Goal: Information Seeking & Learning: Compare options

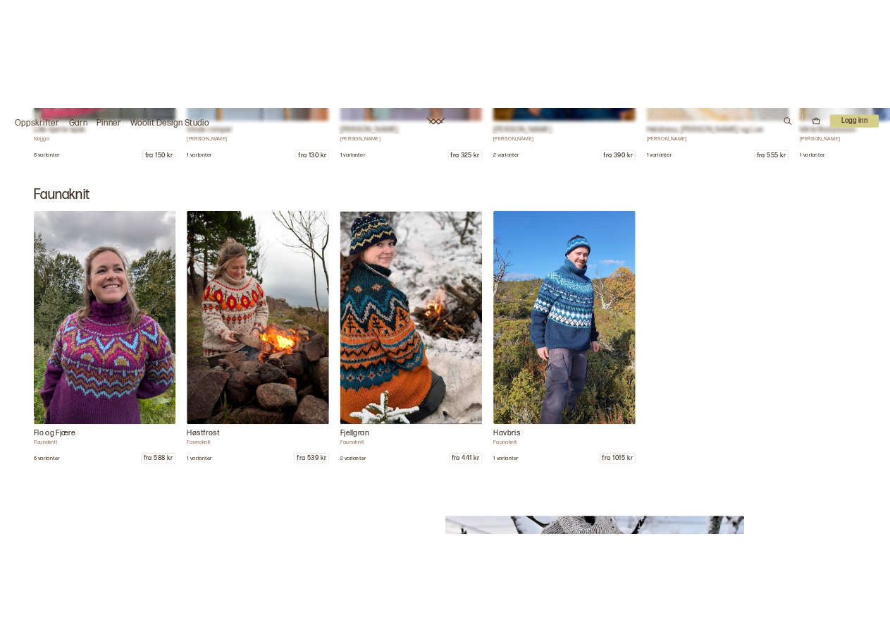
scroll to position [12584, 0]
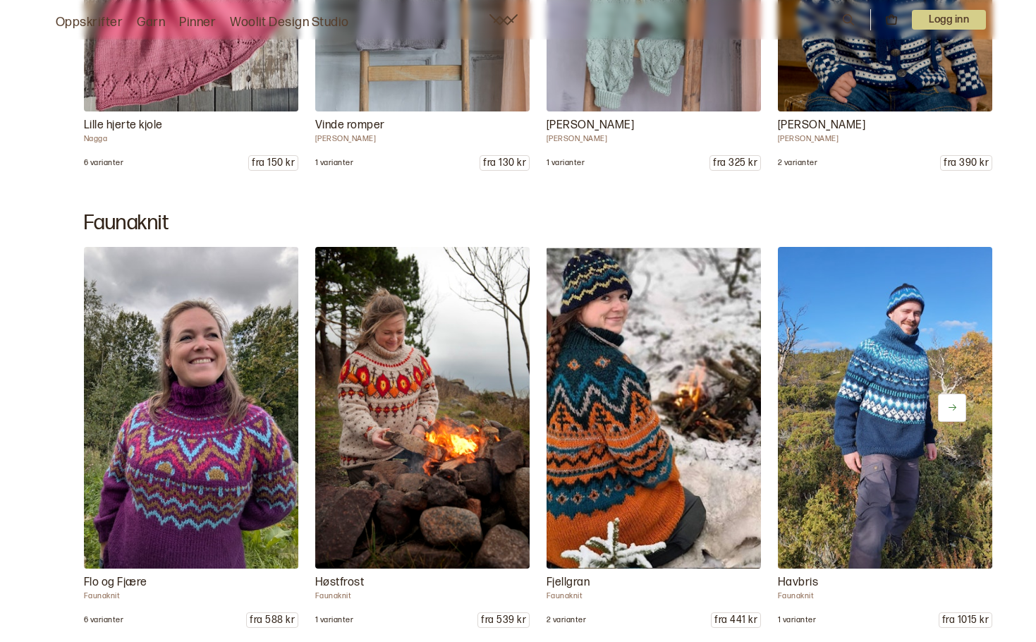
scroll to position [12510, 0]
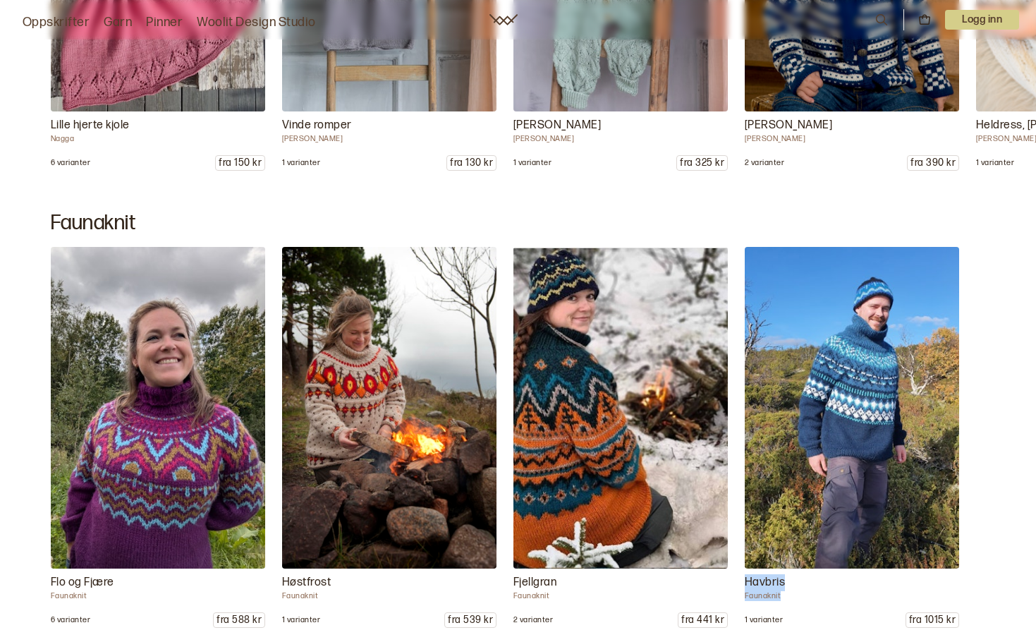
drag, startPoint x: 980, startPoint y: 599, endPoint x: 934, endPoint y: 550, distance: 66.8
click at [934, 550] on div "Flo og Fjære Faunaknit 6 varianter fra 588 kr Høstfrost Faunaknit 1 varianter f…" at bounding box center [518, 437] width 1036 height 381
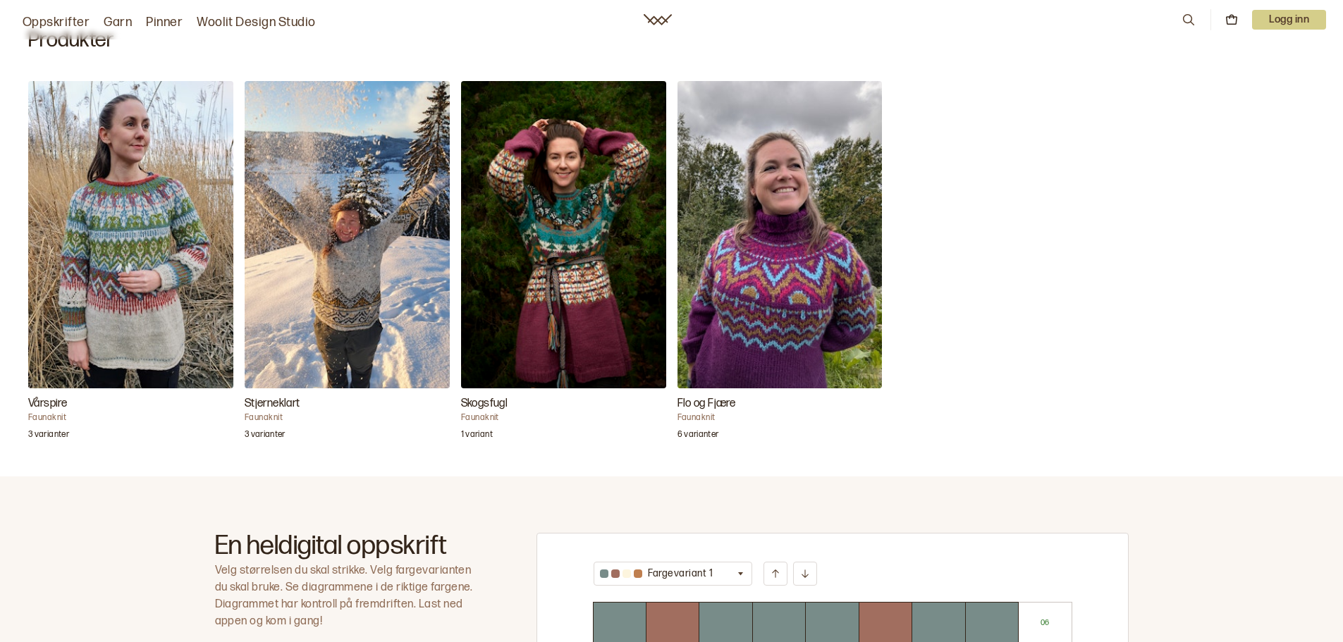
scroll to position [377, 0]
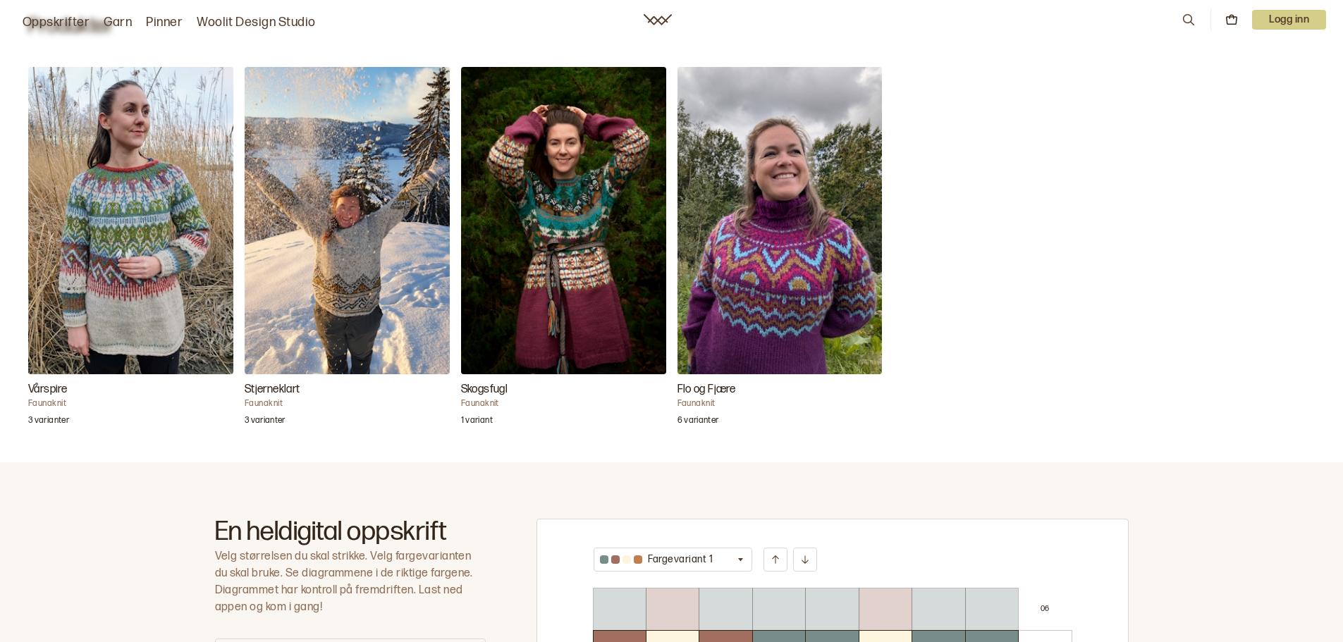
click at [141, 245] on img "Vårspire" at bounding box center [130, 220] width 205 height 307
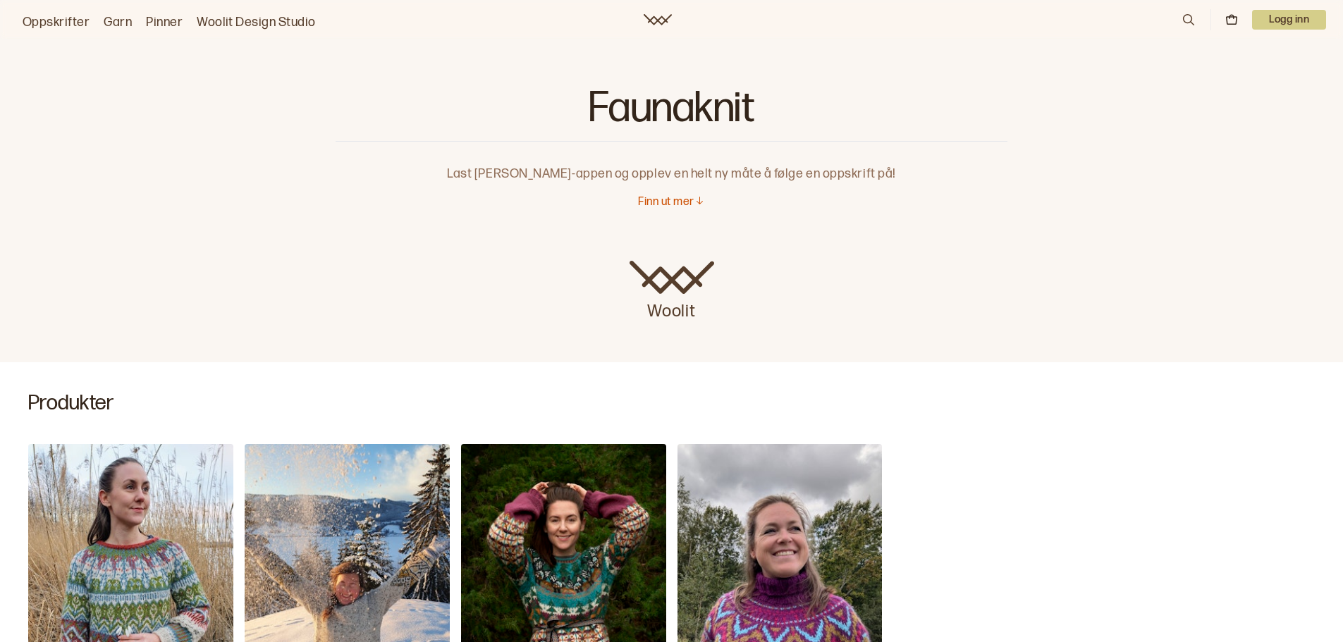
click at [207, 533] on img "Vårspire" at bounding box center [130, 597] width 205 height 307
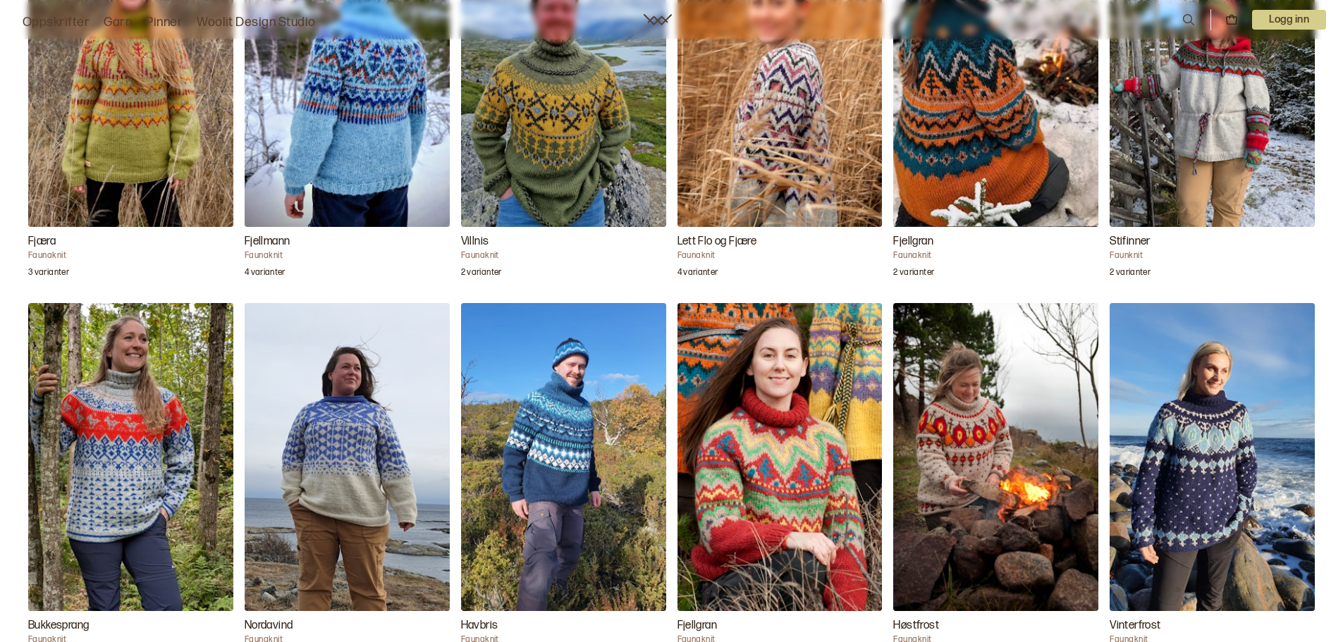
scroll to position [1580, 0]
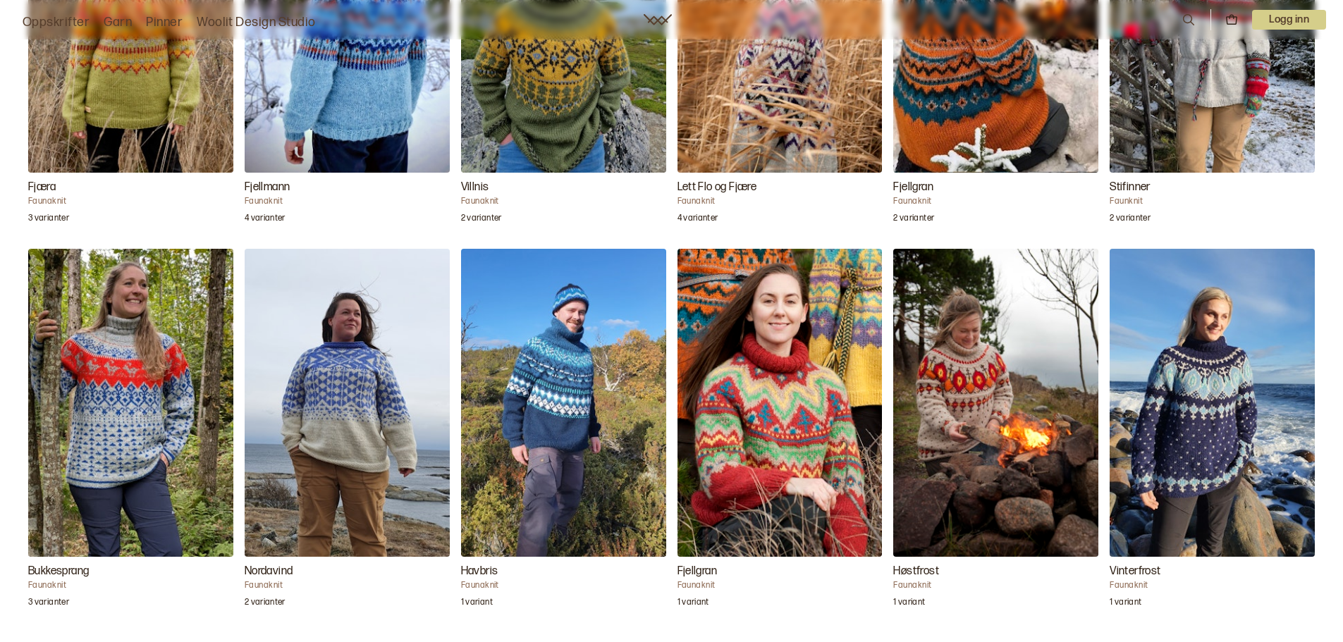
click at [537, 397] on img "Havbris" at bounding box center [563, 402] width 205 height 307
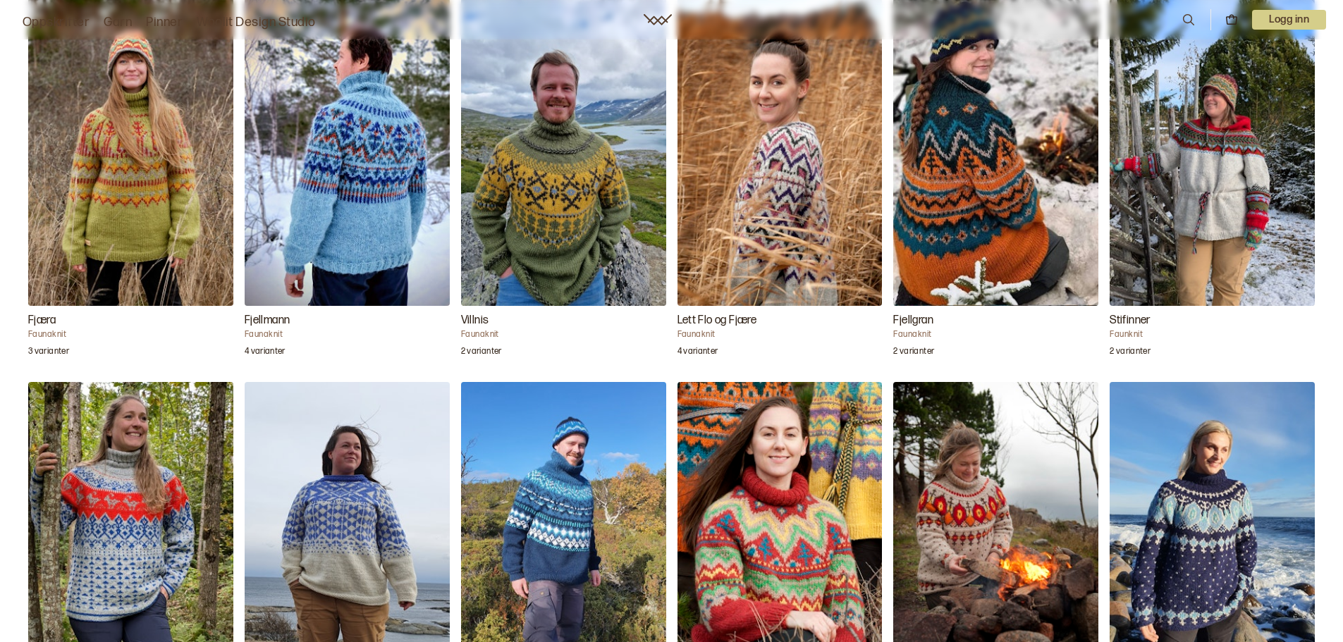
scroll to position [1478, 0]
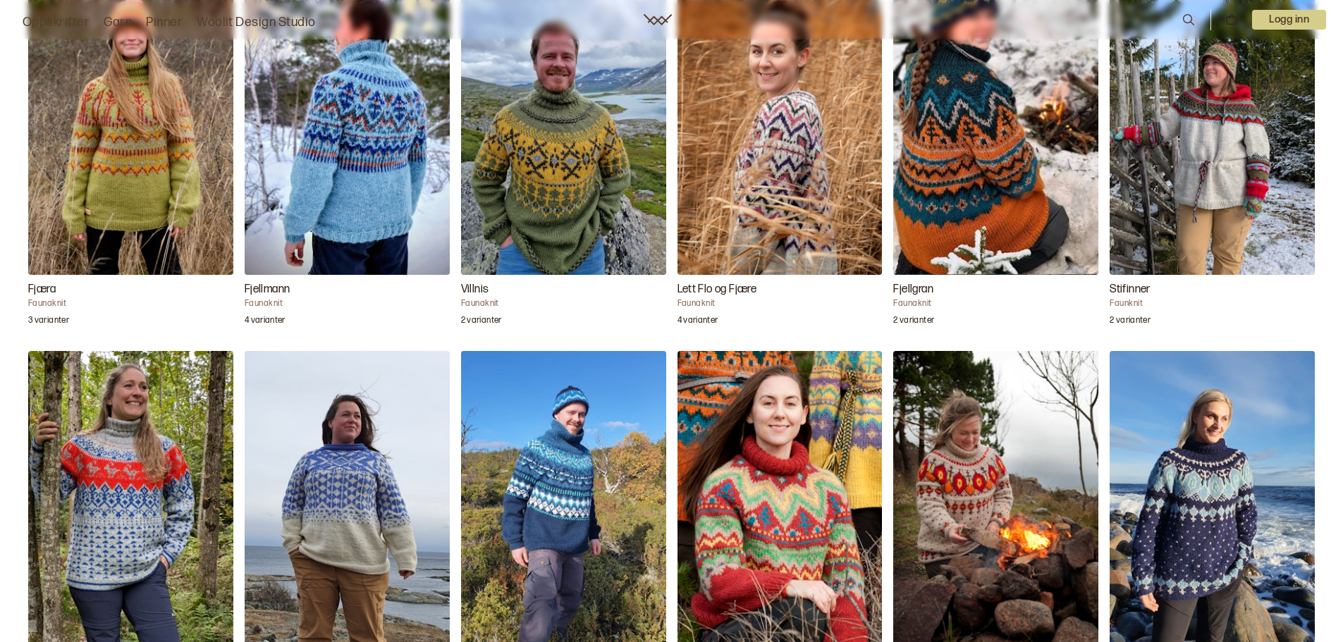
click at [1181, 133] on img "Stifinner" at bounding box center [1212, 121] width 205 height 307
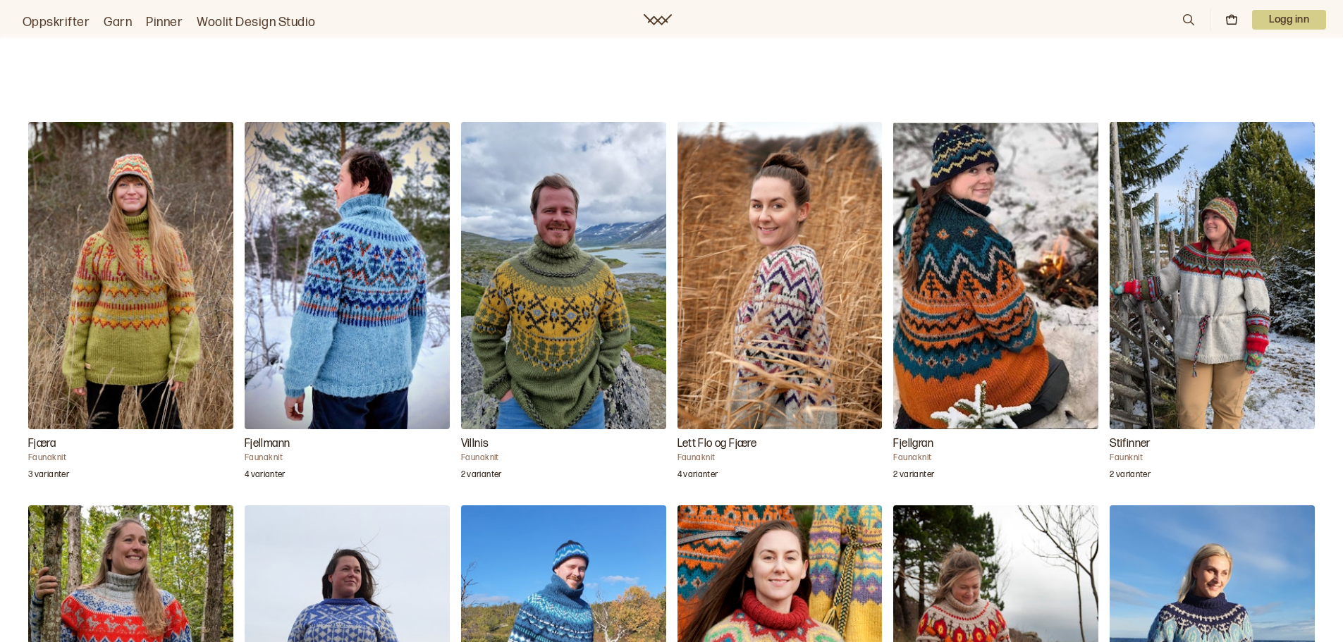
scroll to position [1385, 0]
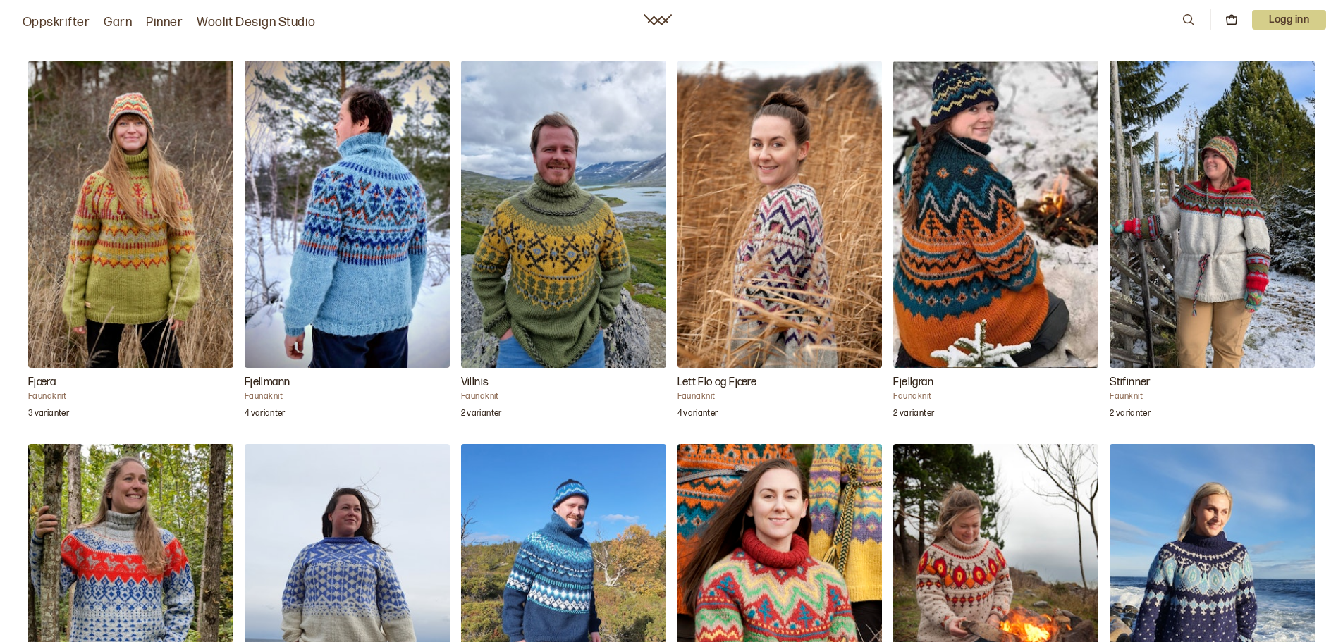
click at [565, 246] on img "Villnis" at bounding box center [563, 214] width 205 height 307
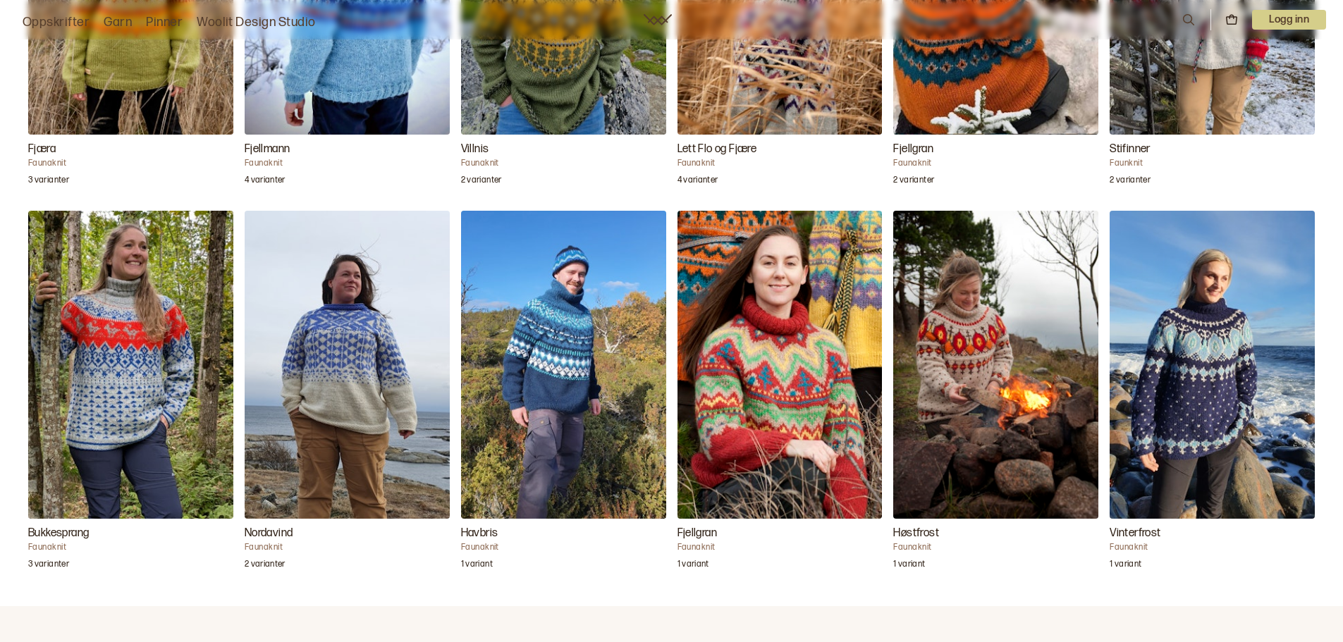
scroll to position [1631, 0]
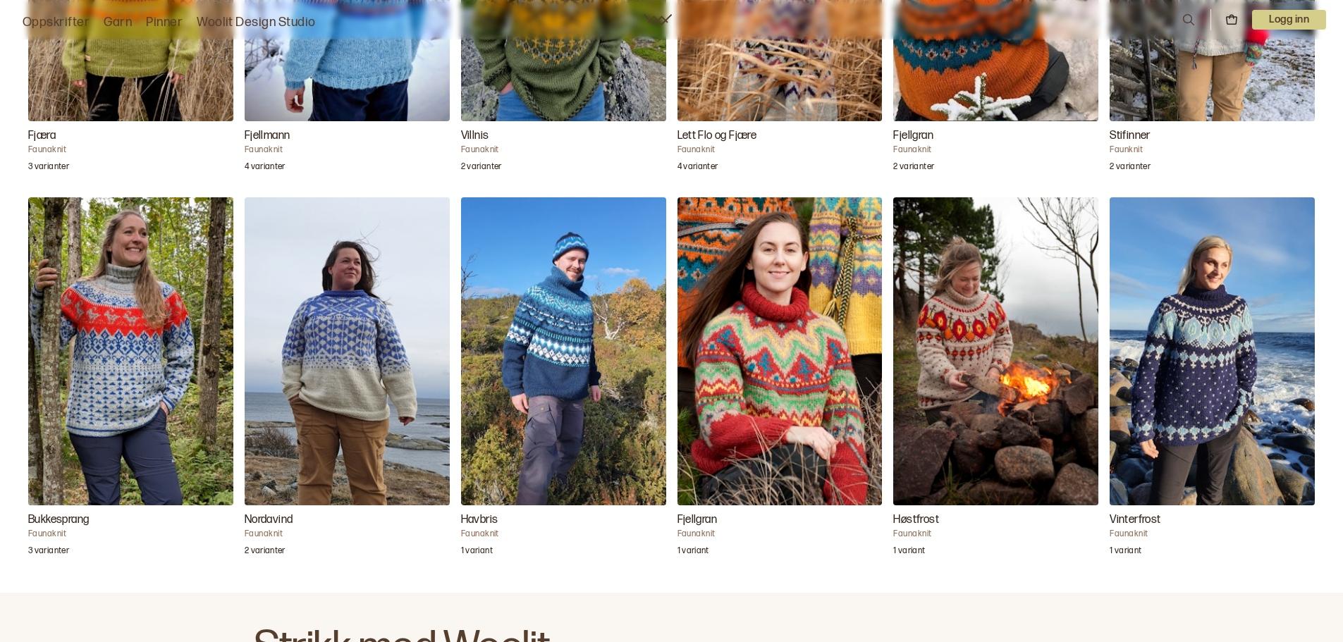
click at [1174, 262] on img "Vinterfrost" at bounding box center [1212, 350] width 205 height 307
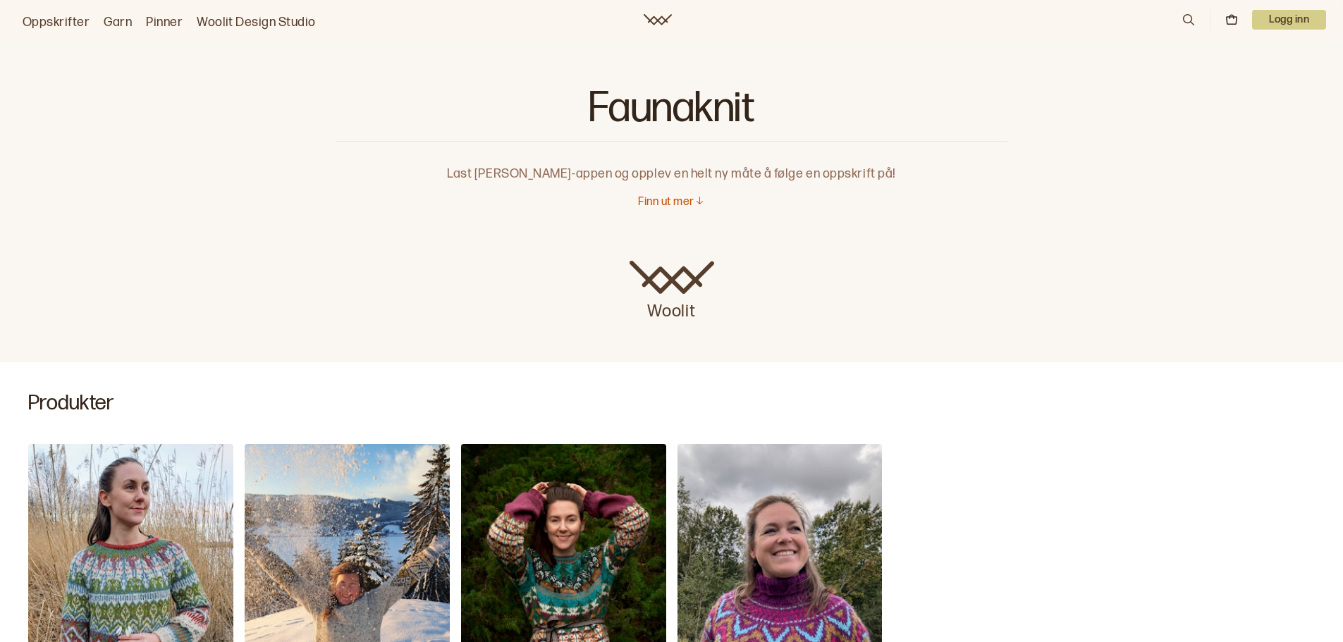
click at [580, 517] on img "Skogsfugl" at bounding box center [563, 597] width 205 height 307
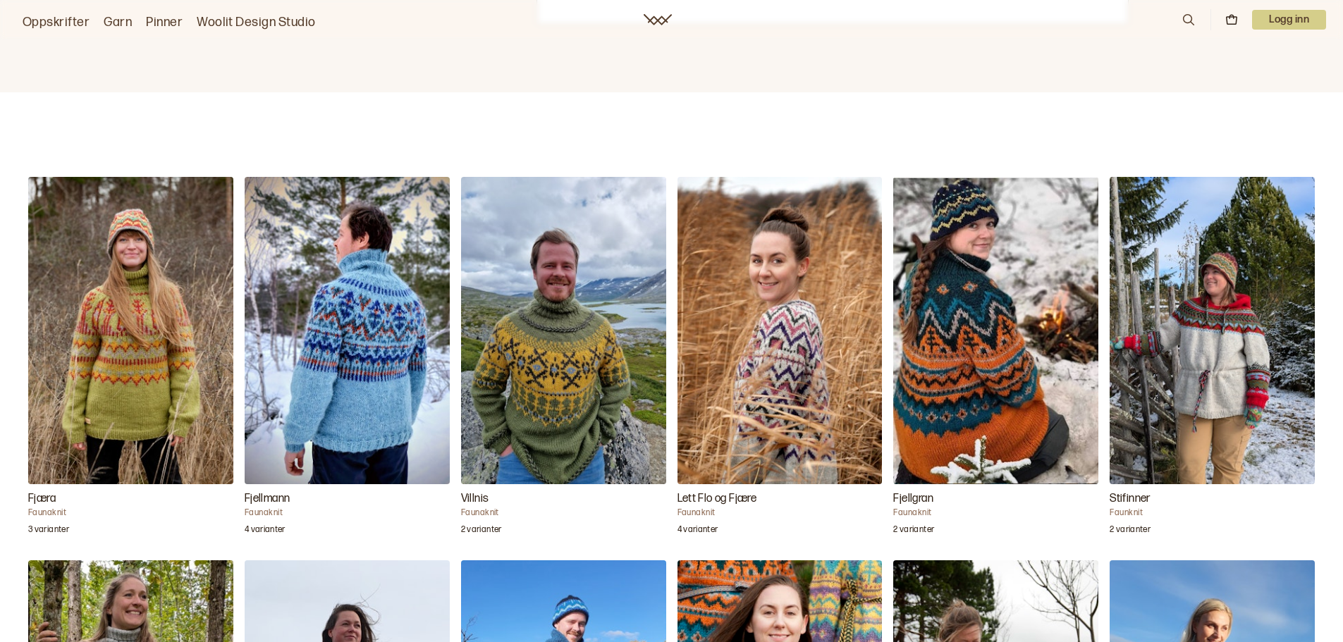
scroll to position [1282, 0]
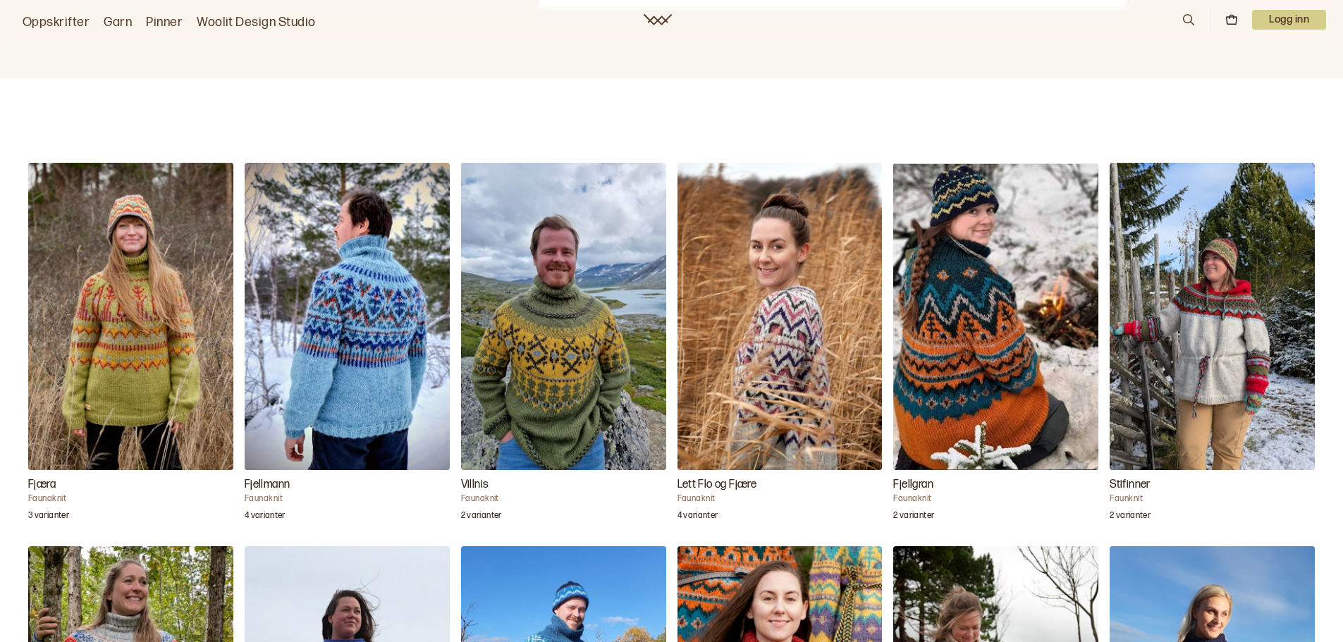
click at [818, 340] on img "Lett Flo og Fjære" at bounding box center [779, 316] width 205 height 307
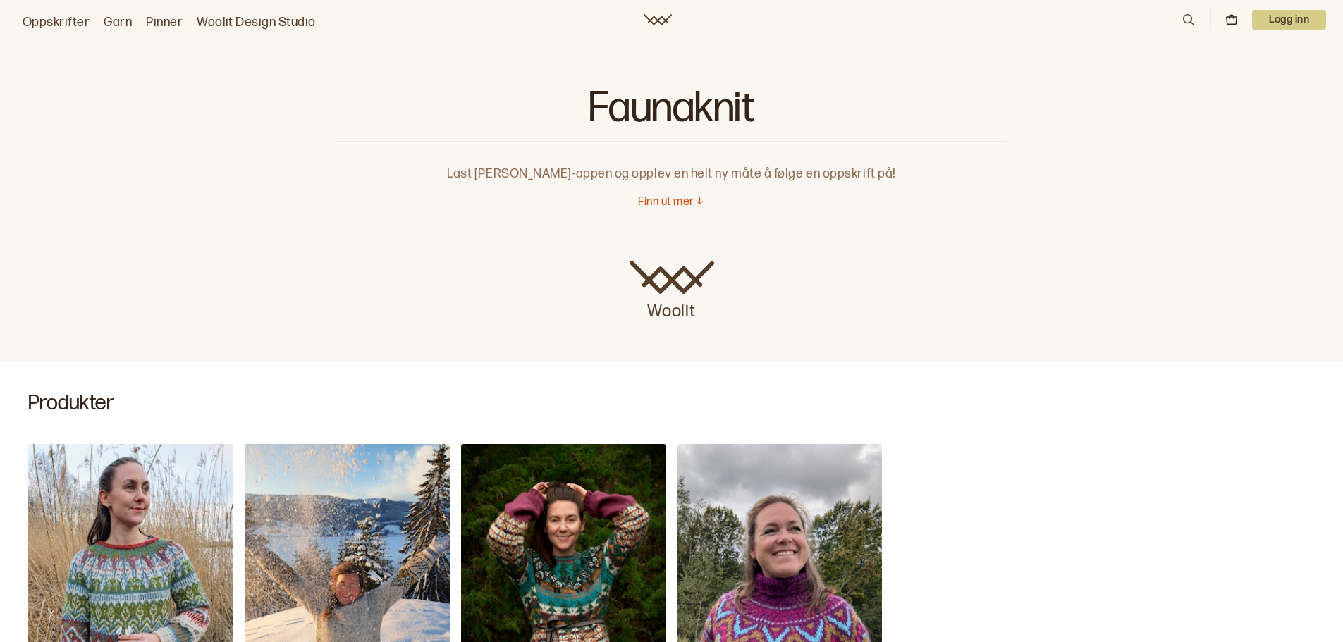
click at [314, 512] on img "Stjerneklart" at bounding box center [347, 597] width 205 height 307
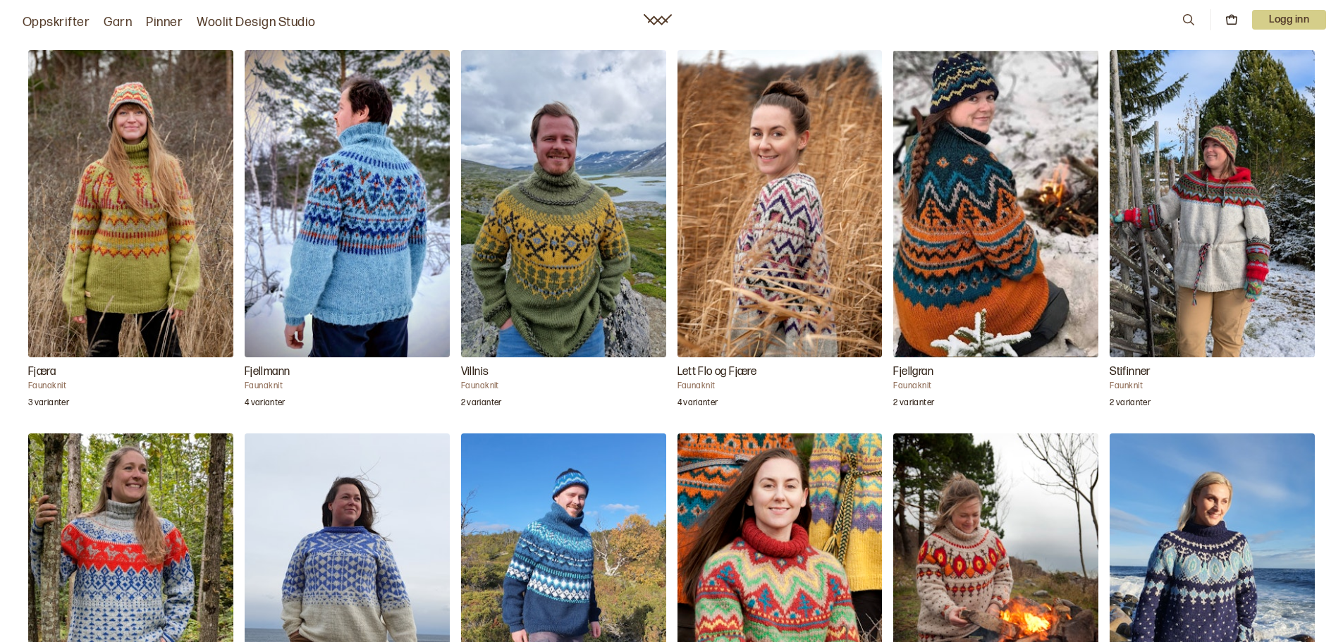
scroll to position [1399, 0]
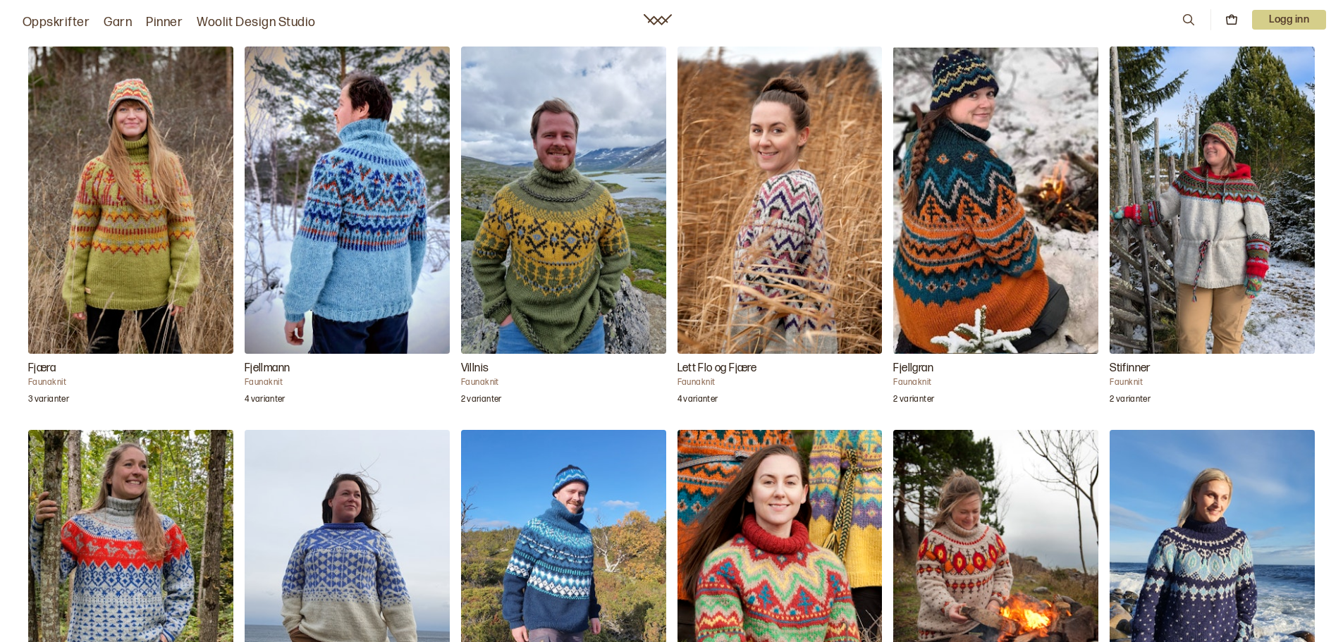
click at [204, 220] on img "Fjæra" at bounding box center [130, 200] width 205 height 307
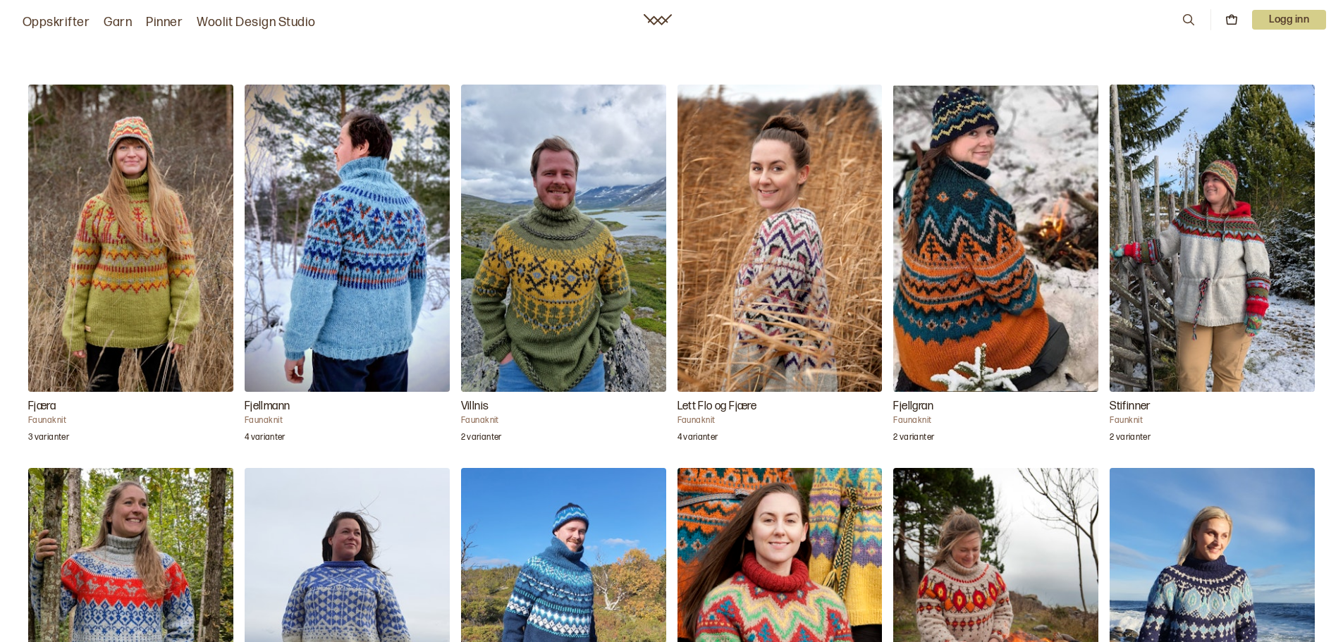
scroll to position [1371, 0]
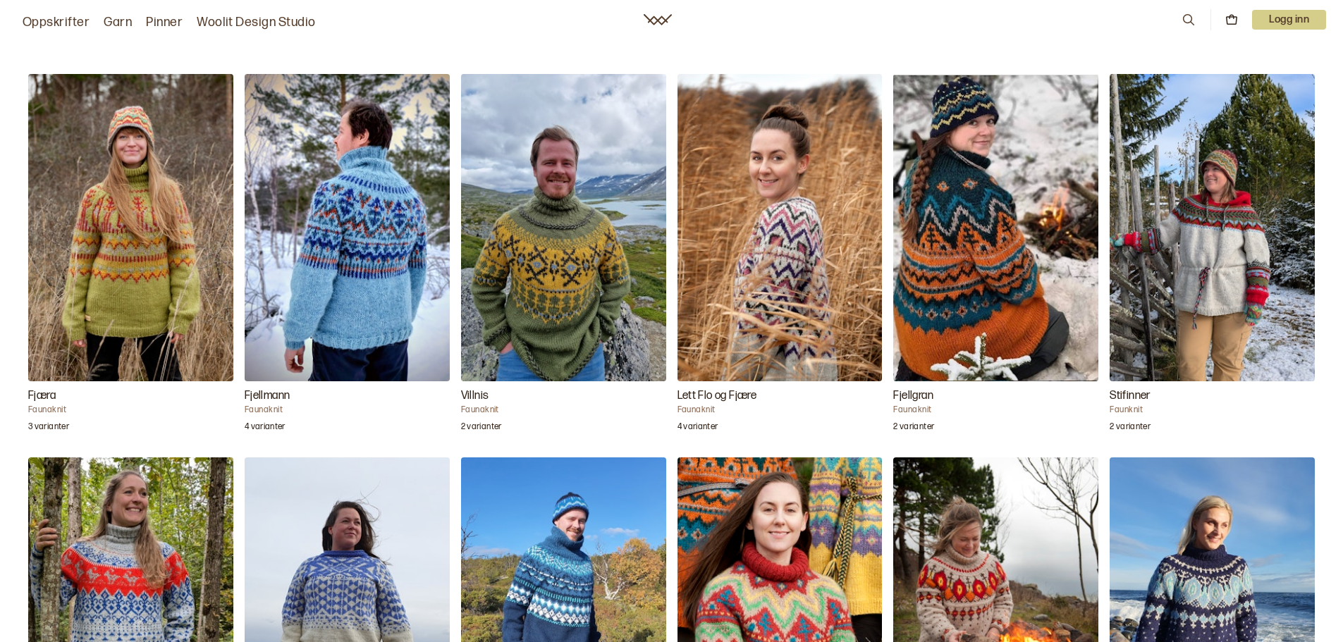
click at [352, 247] on img "Fjellmann" at bounding box center [347, 227] width 205 height 307
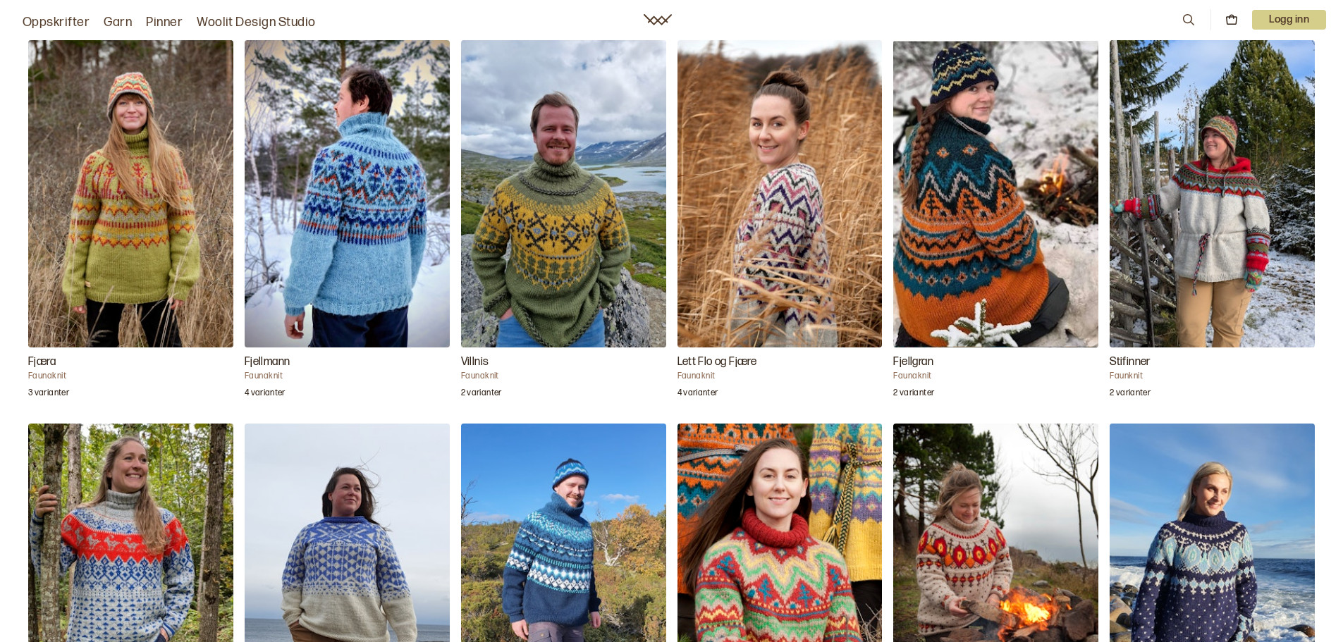
scroll to position [1436, 0]
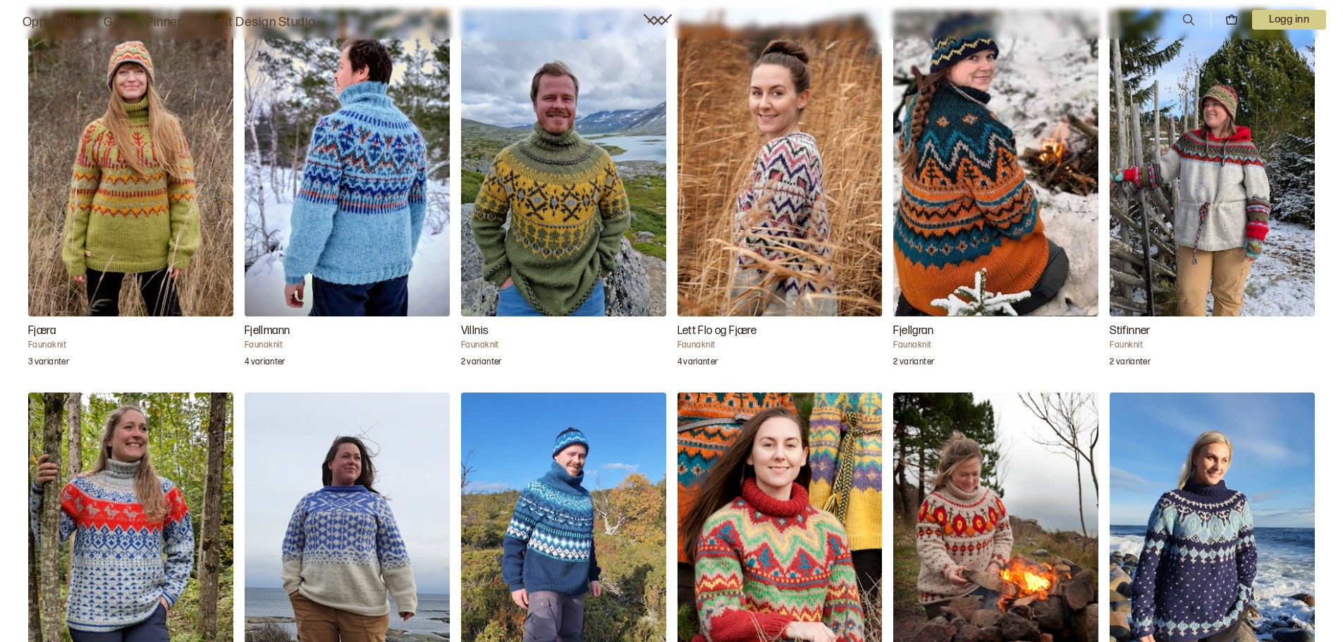
click at [952, 77] on img "Fjellgran" at bounding box center [995, 162] width 205 height 307
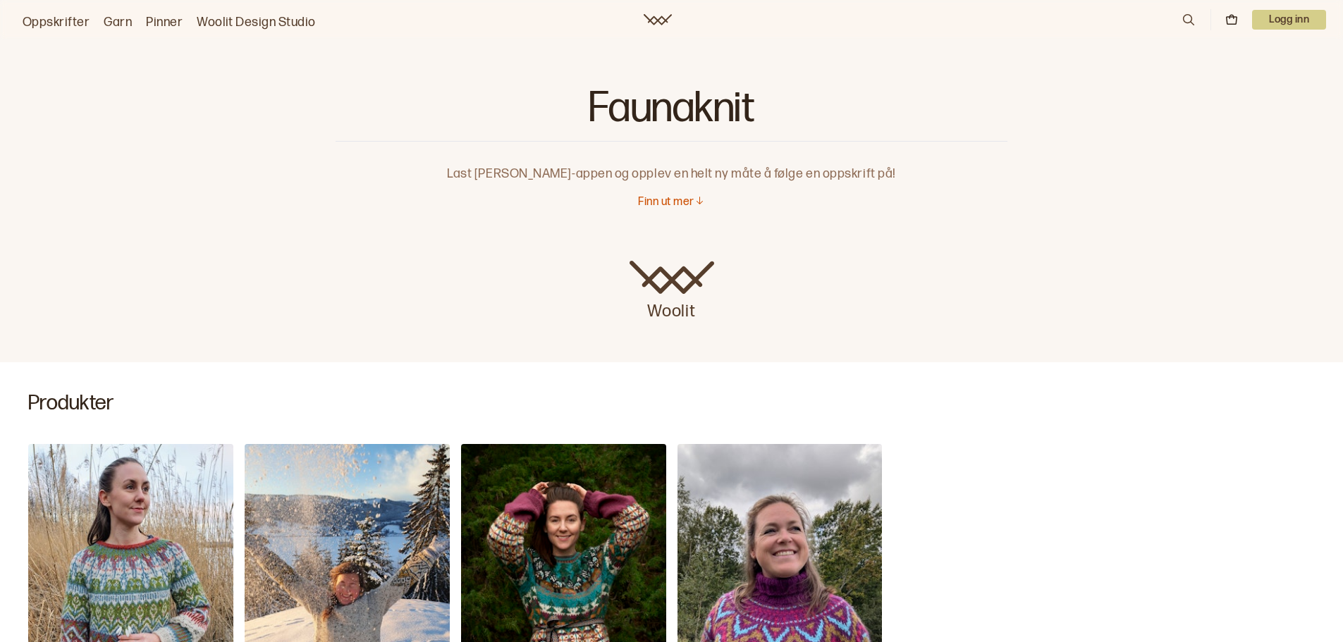
click at [785, 539] on img "Flo og Fjære" at bounding box center [779, 597] width 205 height 307
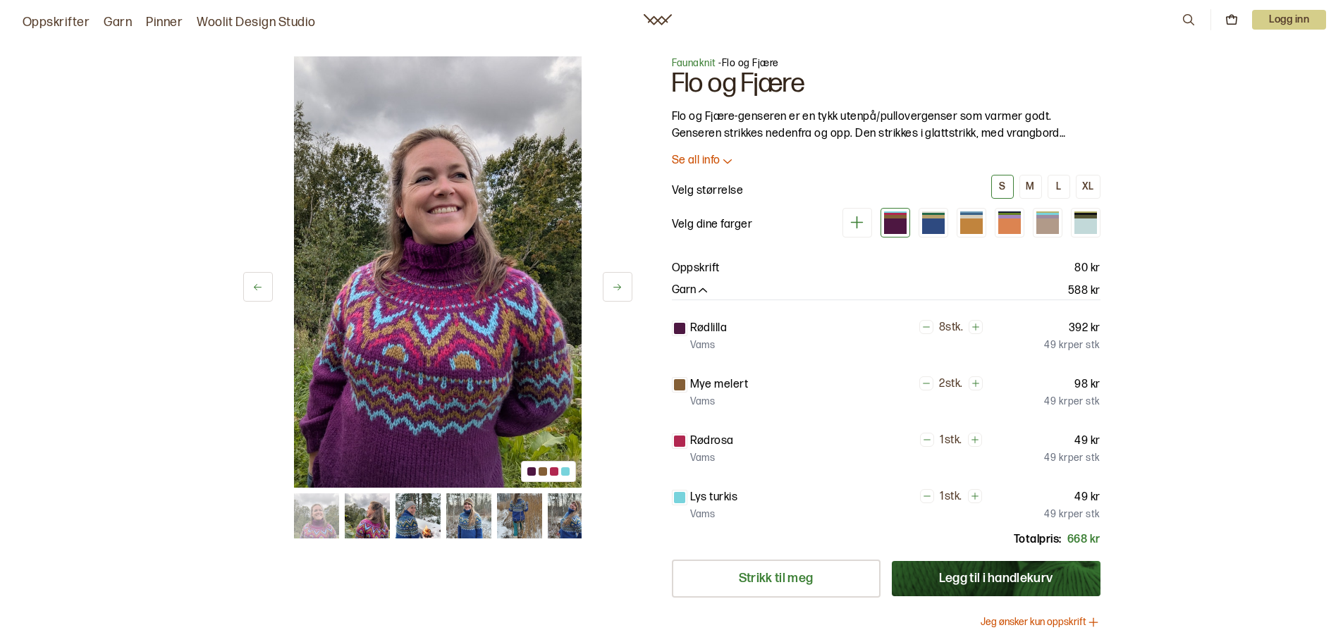
click at [691, 61] on span "Faunaknit" at bounding box center [694, 63] width 44 height 12
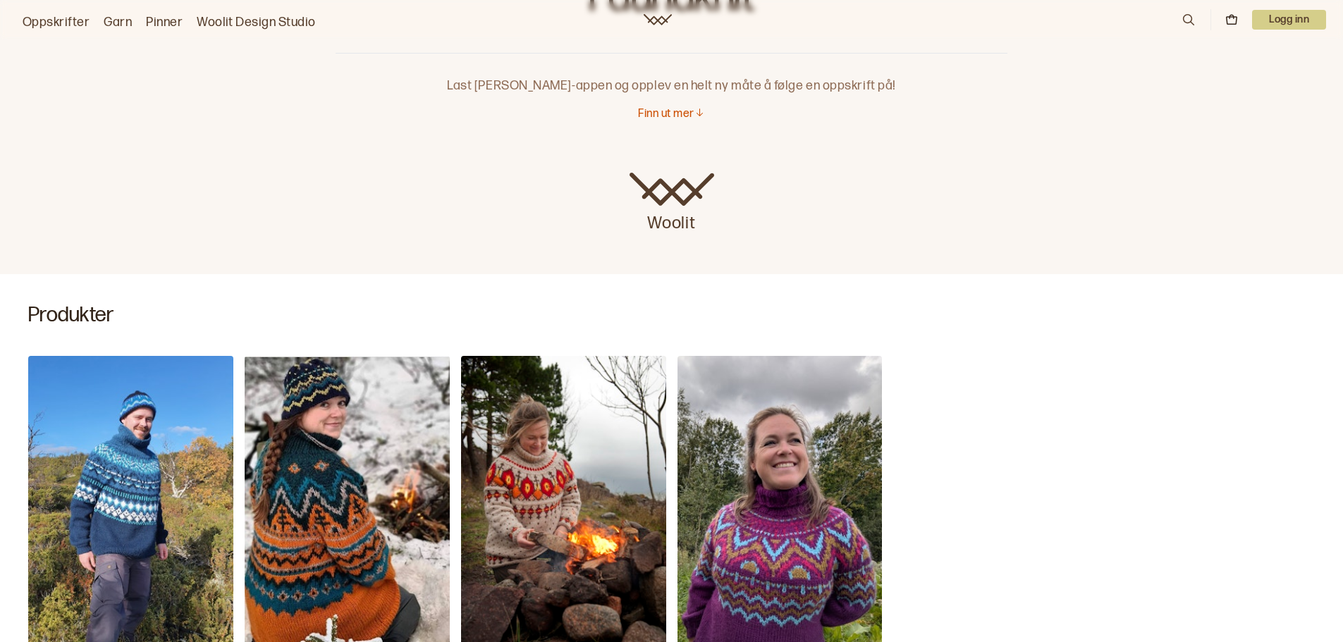
scroll to position [49, 0]
